Goal: Information Seeking & Learning: Learn about a topic

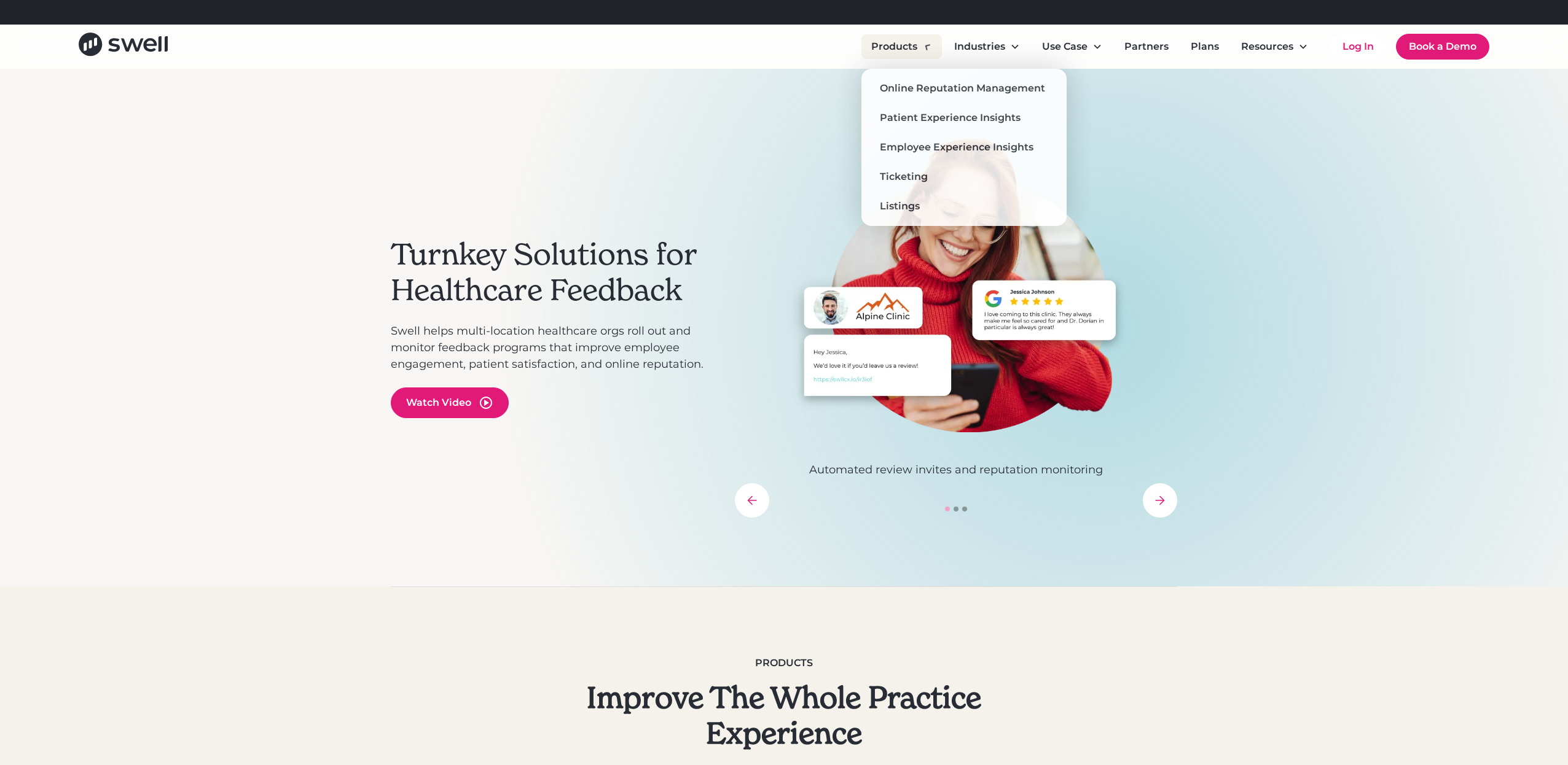
click at [922, 52] on div "Products" at bounding box center [902, 46] width 81 height 24
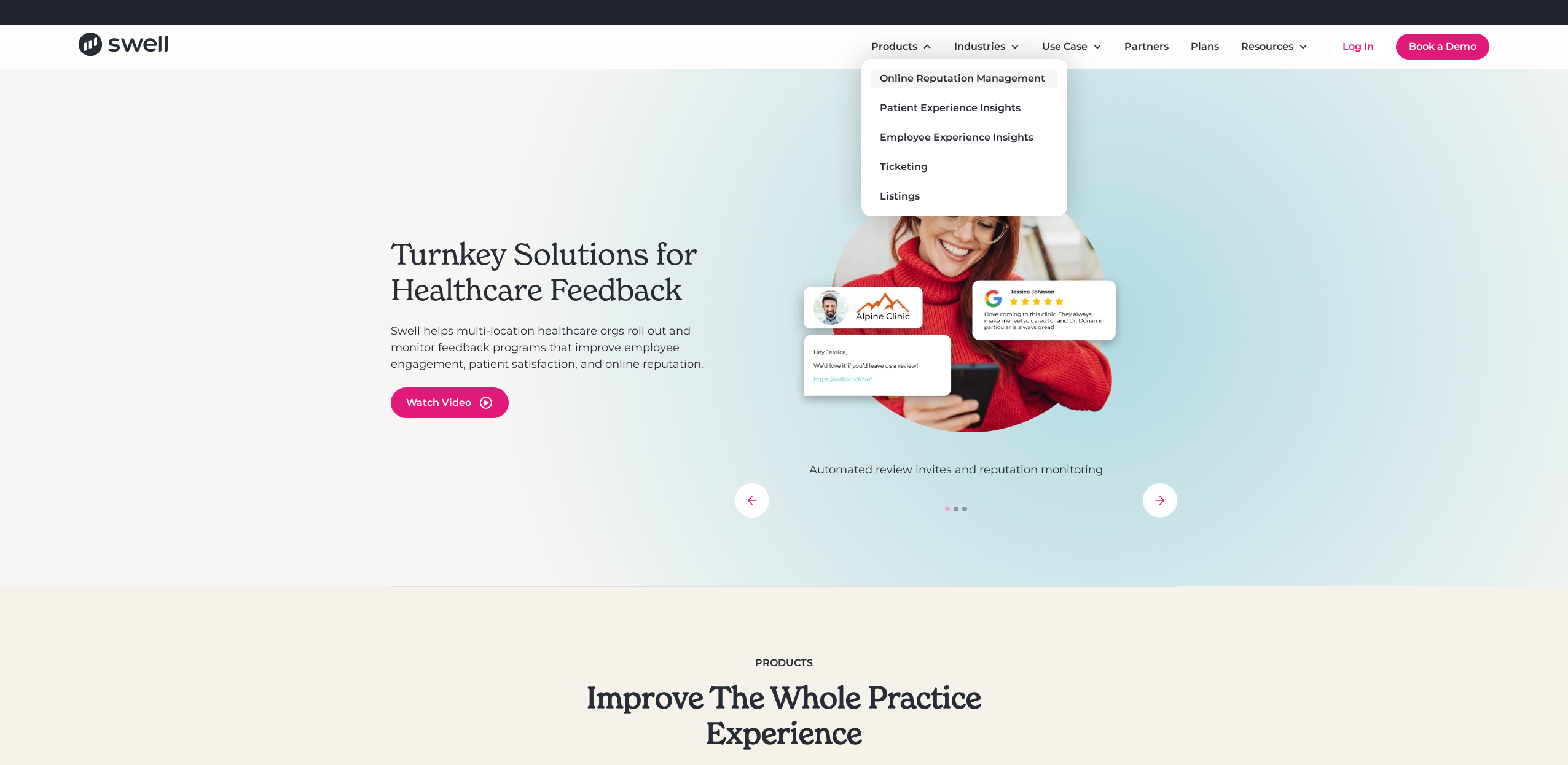
click at [909, 74] on div "Online Reputation Management" at bounding box center [963, 78] width 166 height 15
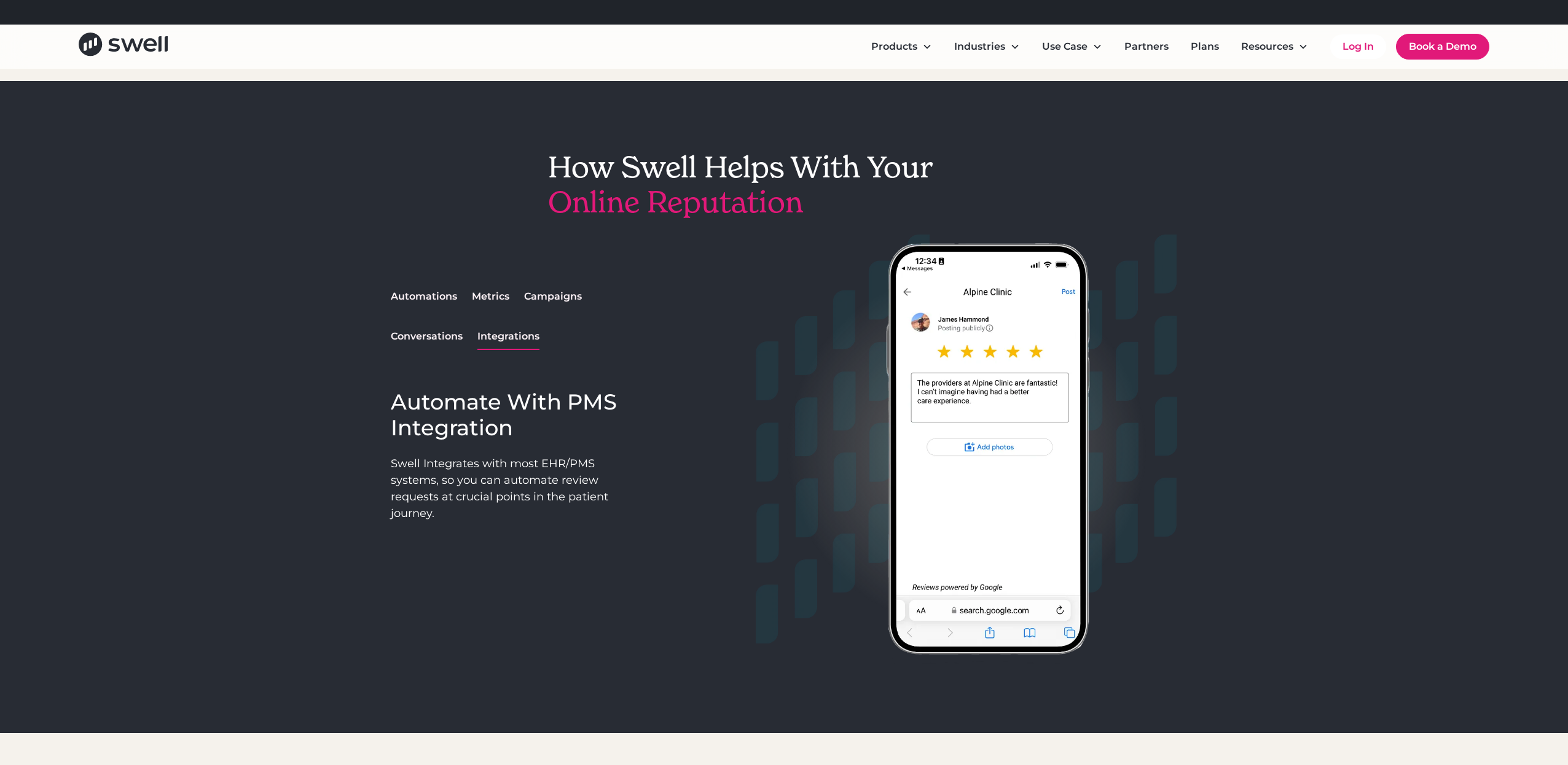
scroll to position [878, 0]
click at [1269, 428] on div "How Swell Helps With Your Online Reputation Automations Metrics Campaigns Conve…" at bounding box center [784, 407] width 1568 height 652
click at [1269, 428] on div "How Swell Helps With Your Online Reputation Automations Metrics Campaigns Conve…" at bounding box center [784, 407] width 1568 height 652
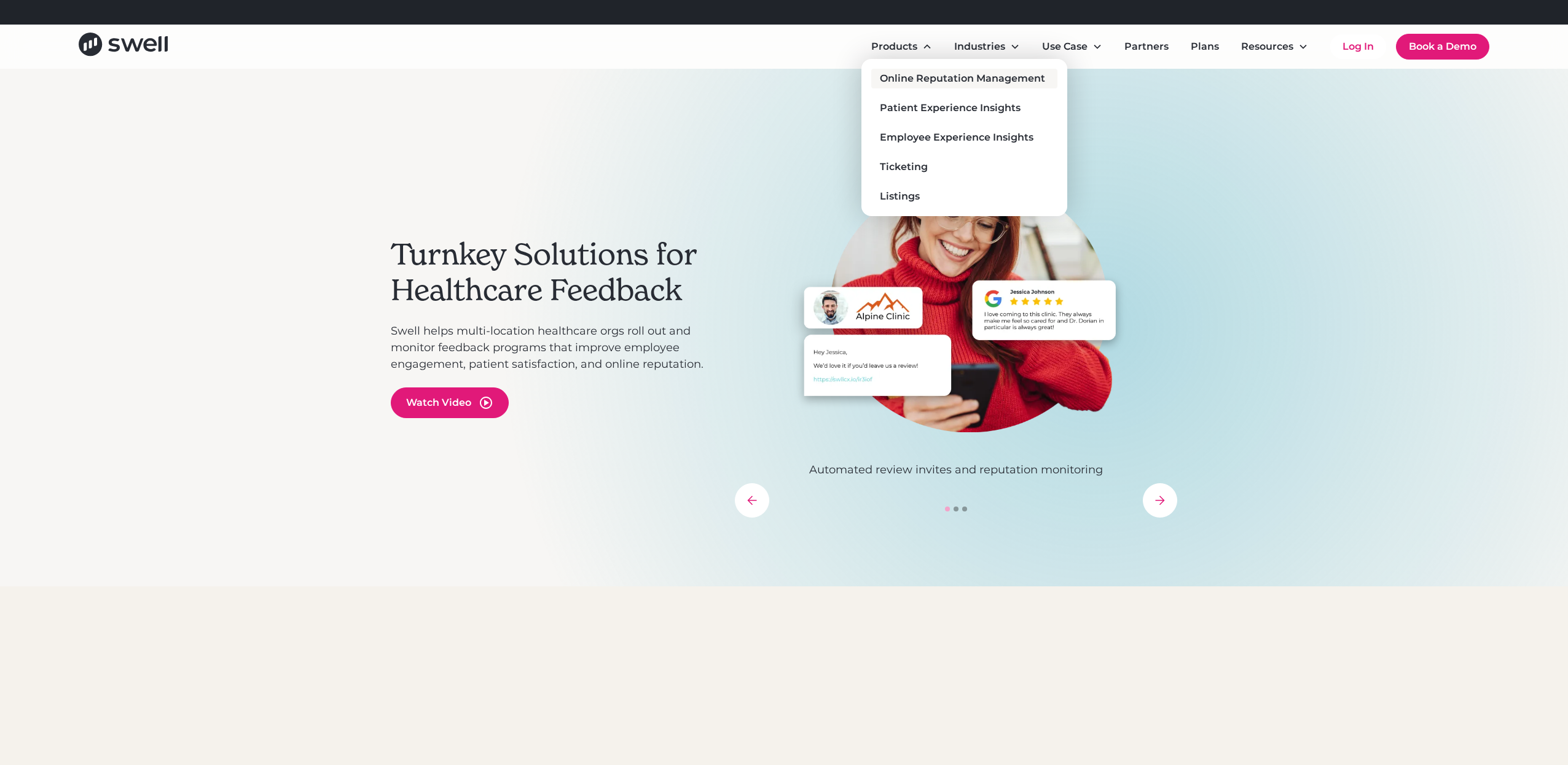
click at [920, 80] on div "Online Reputation Management" at bounding box center [963, 78] width 166 height 15
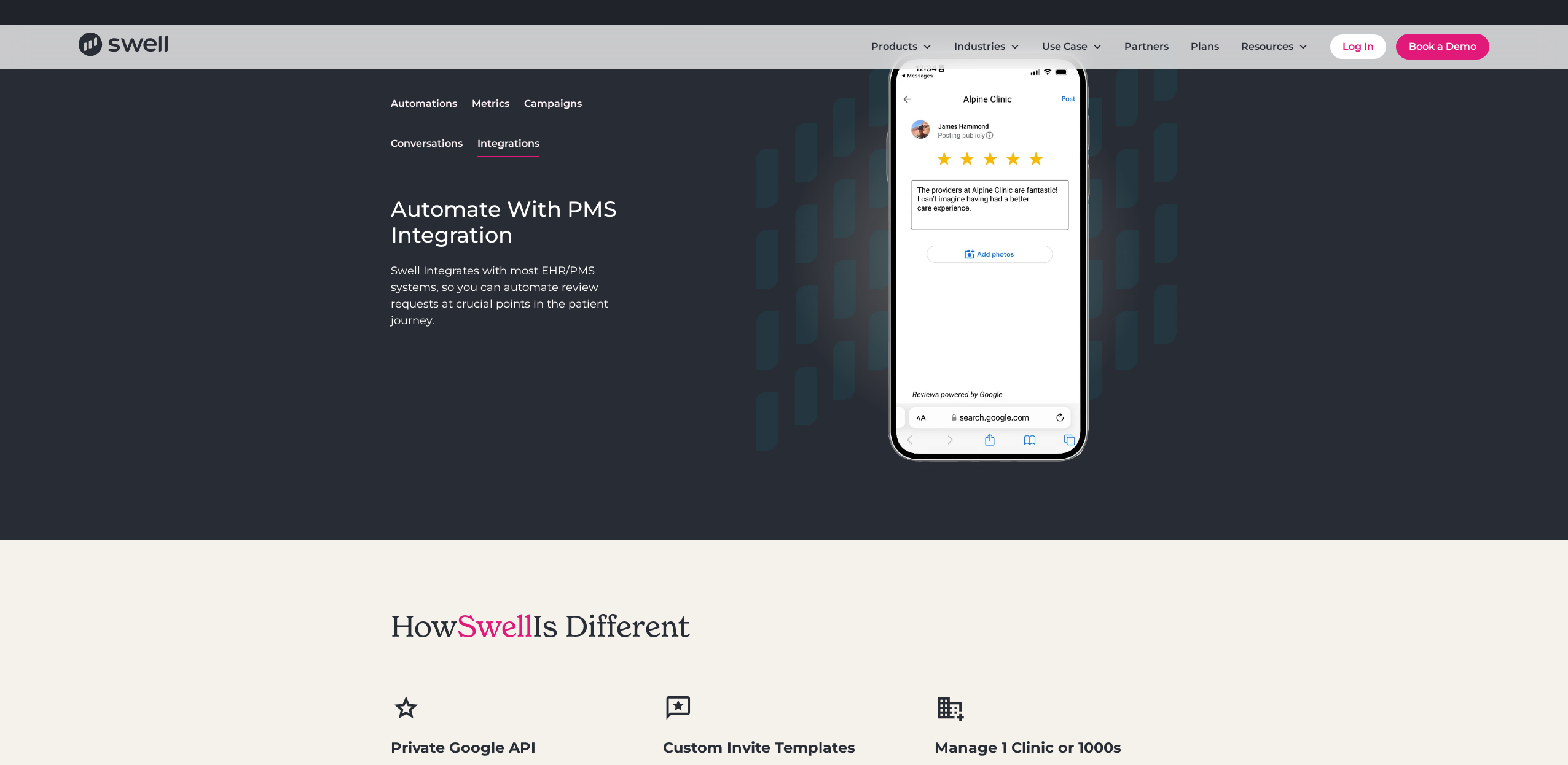
scroll to position [1006, 0]
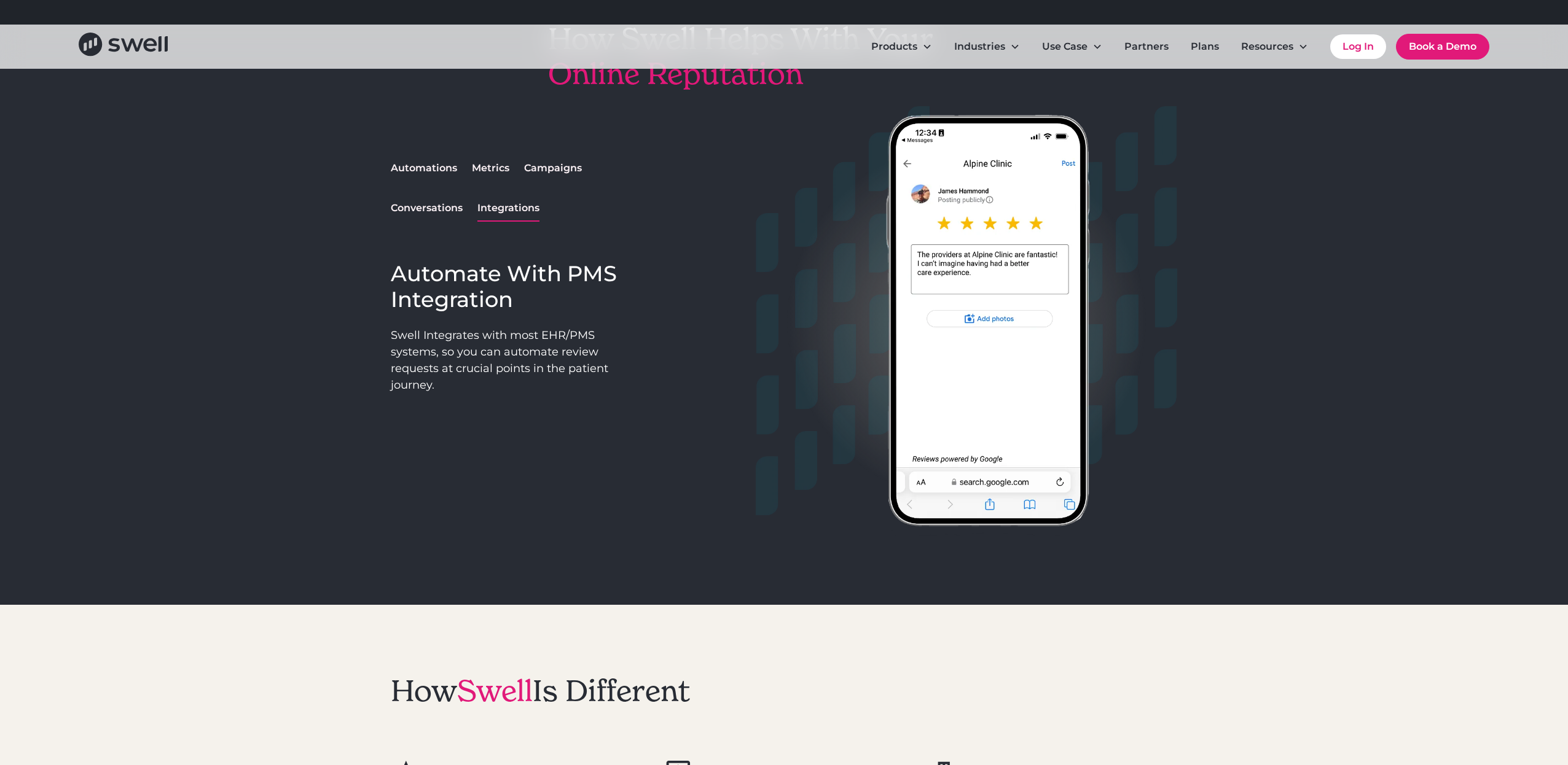
click at [446, 158] on link "Automations" at bounding box center [424, 168] width 66 height 25
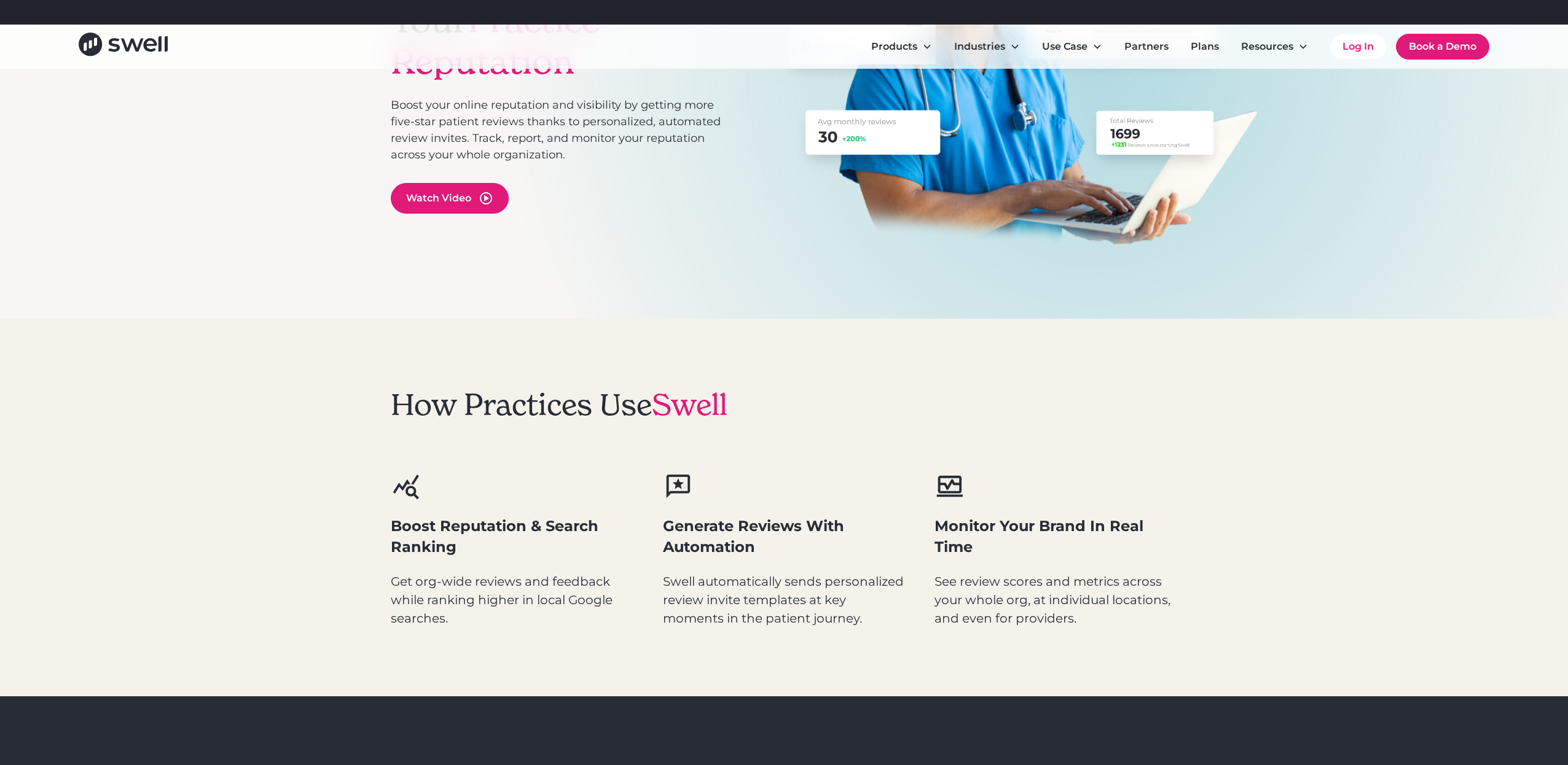
scroll to position [0, 0]
